Goal: Task Accomplishment & Management: Use online tool/utility

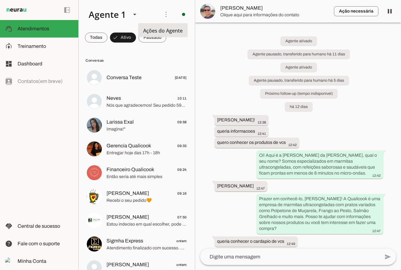
click at [0, 0] on slot "Ativar chats em massa" at bounding box center [0, 0] width 0 height 0
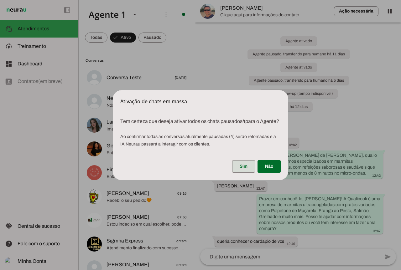
click at [242, 171] on span at bounding box center [243, 166] width 23 height 15
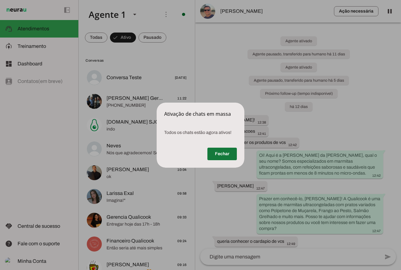
click at [226, 150] on span at bounding box center [221, 154] width 29 height 15
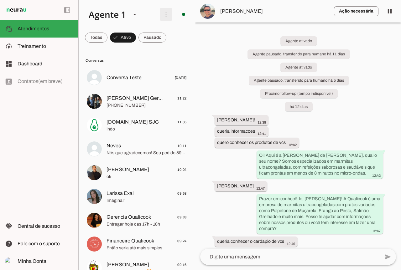
click at [164, 16] on span at bounding box center [165, 14] width 15 height 15
click at [240, 34] on slot at bounding box center [252, 38] width 25 height 23
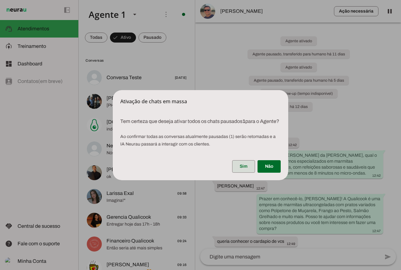
click at [239, 172] on span at bounding box center [243, 166] width 23 height 15
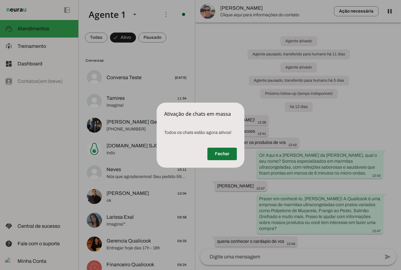
click at [228, 155] on span at bounding box center [221, 154] width 29 height 15
